Goal: Information Seeking & Learning: Understand process/instructions

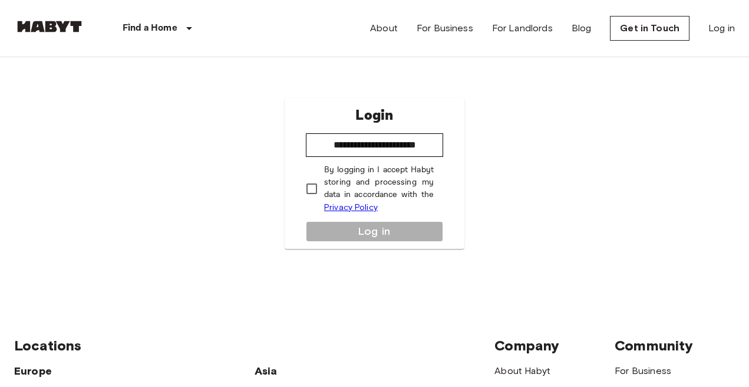
type input "**********"
click at [319, 222] on button "Log in" at bounding box center [374, 231] width 137 height 21
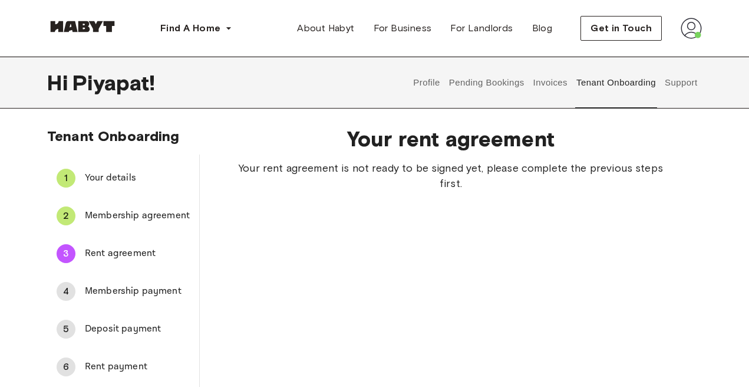
click at [170, 219] on span "Membership agreement" at bounding box center [137, 216] width 105 height 14
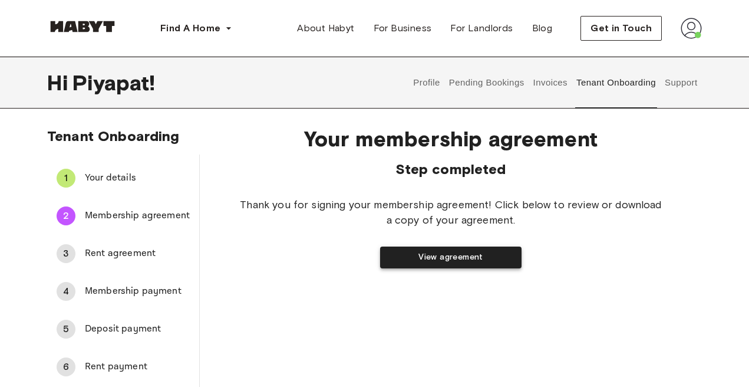
click at [404, 263] on button "View agreement" at bounding box center [451, 257] width 142 height 22
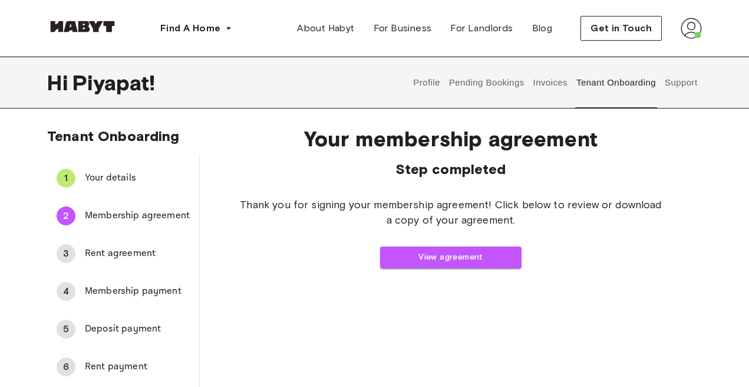
click at [132, 175] on span "Your details" at bounding box center [137, 178] width 105 height 14
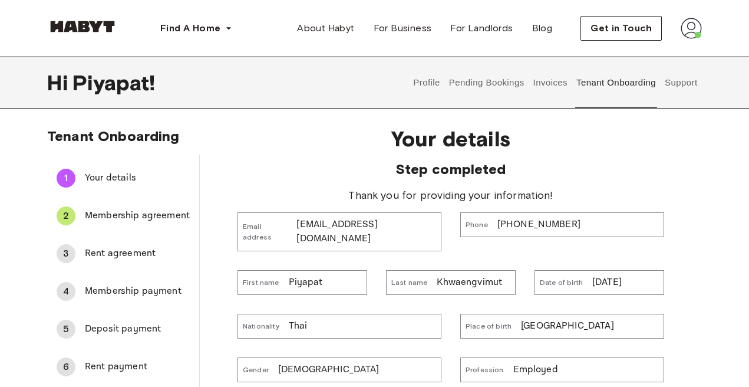
click at [117, 251] on span "Rent agreement" at bounding box center [137, 253] width 105 height 14
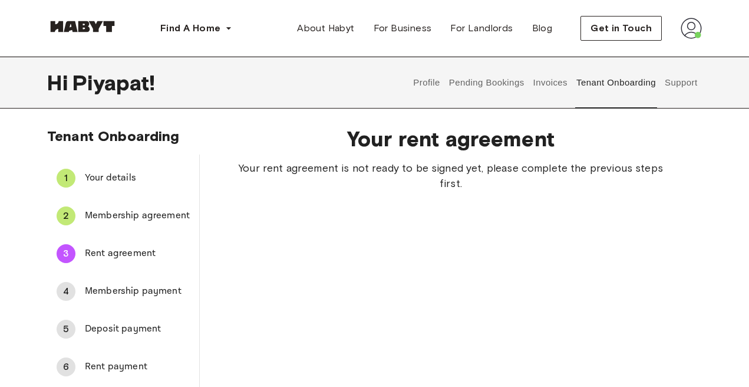
click at [109, 216] on span "Membership agreement" at bounding box center [137, 216] width 105 height 14
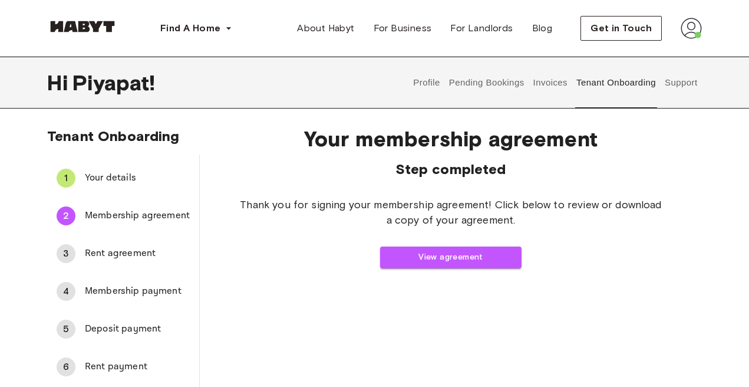
scroll to position [28, 0]
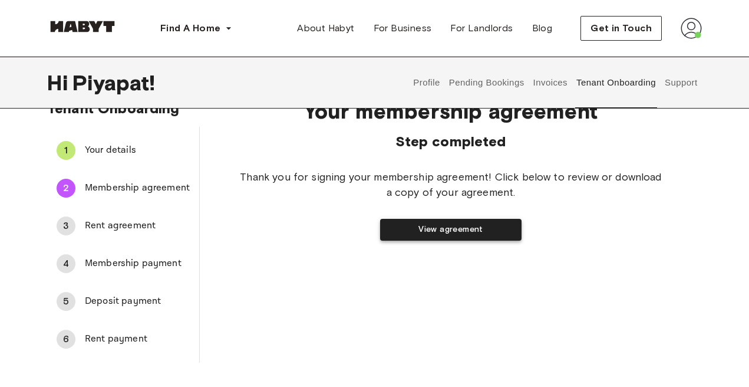
click at [426, 223] on button "View agreement" at bounding box center [451, 230] width 142 height 22
